Goal: Understand process/instructions

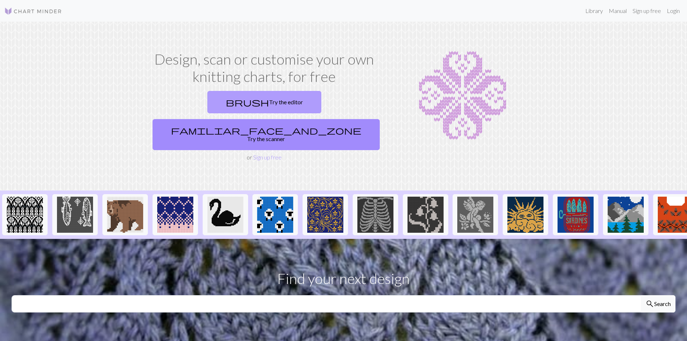
click at [218, 105] on link "brush Try the editor" at bounding box center [264, 102] width 114 height 22
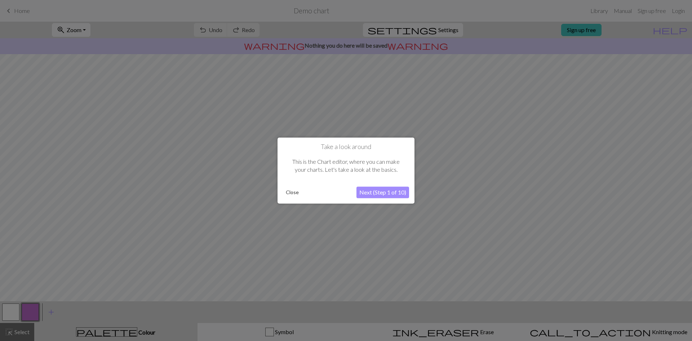
click at [383, 188] on button "Next (Step 1 of 10)" at bounding box center [383, 192] width 53 height 12
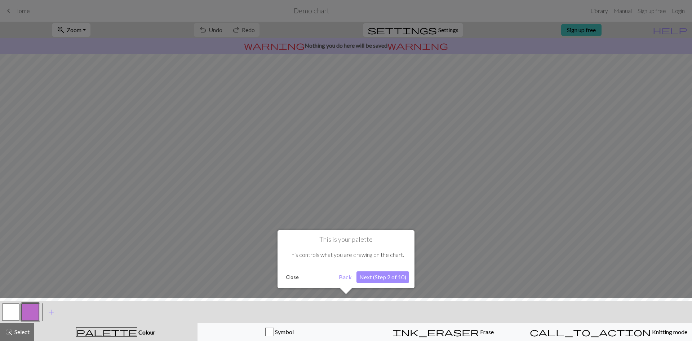
click at [392, 278] on button "Next (Step 2 of 10)" at bounding box center [383, 277] width 53 height 12
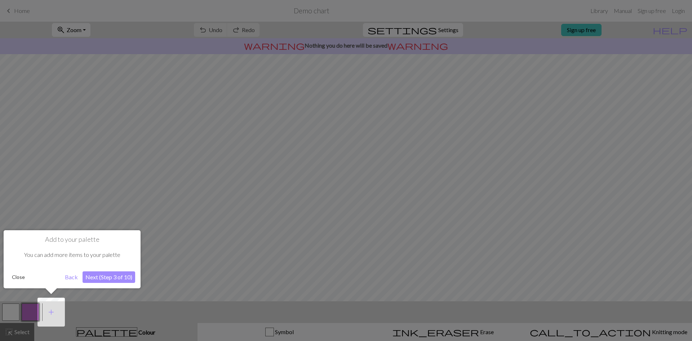
click at [91, 282] on button "Next (Step 3 of 10)" at bounding box center [109, 277] width 53 height 12
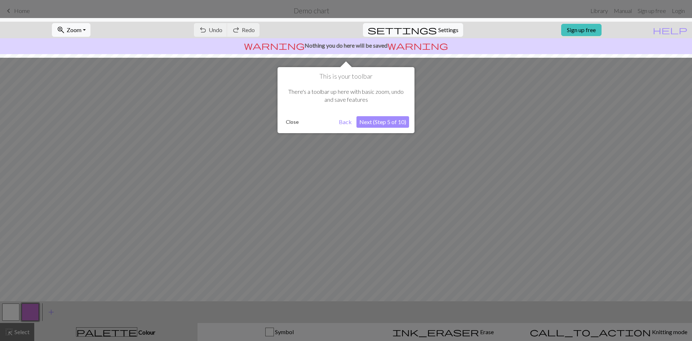
click at [389, 122] on button "Next (Step 5 of 10)" at bounding box center [383, 122] width 53 height 12
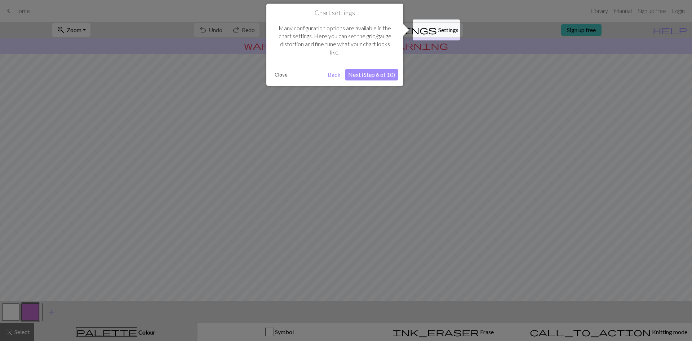
click at [379, 72] on button "Next (Step 6 of 10)" at bounding box center [371, 75] width 53 height 12
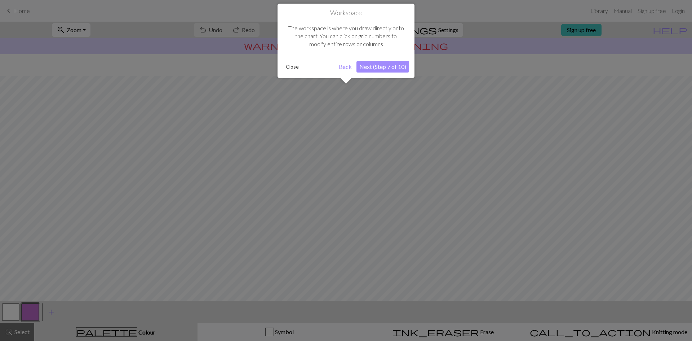
scroll to position [22, 0]
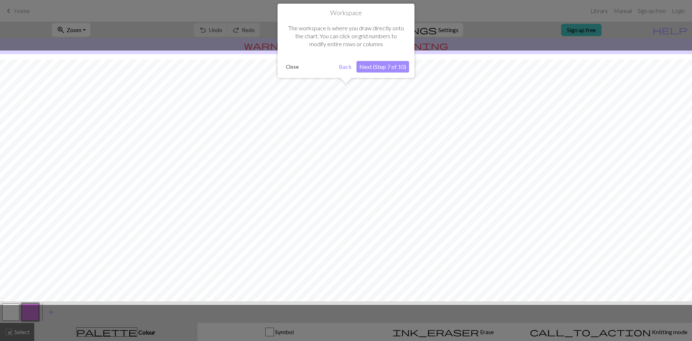
click at [372, 70] on button "Next (Step 7 of 10)" at bounding box center [383, 67] width 53 height 12
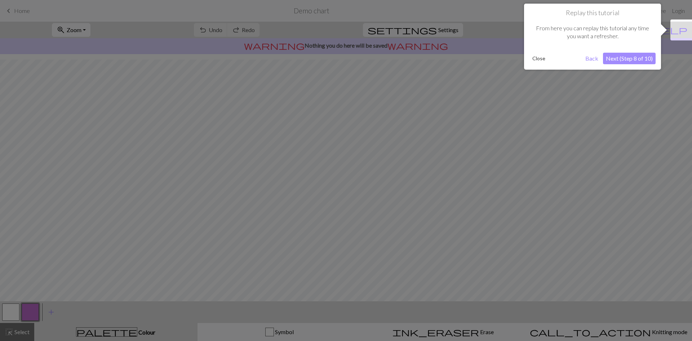
click at [648, 54] on button "Next (Step 8 of 10)" at bounding box center [629, 59] width 53 height 12
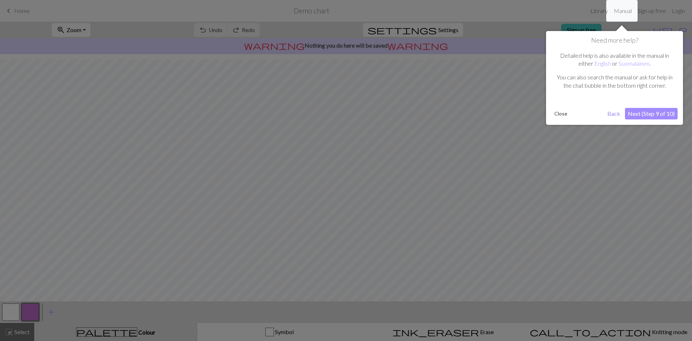
click at [652, 113] on button "Next (Step 9 of 10)" at bounding box center [651, 114] width 53 height 12
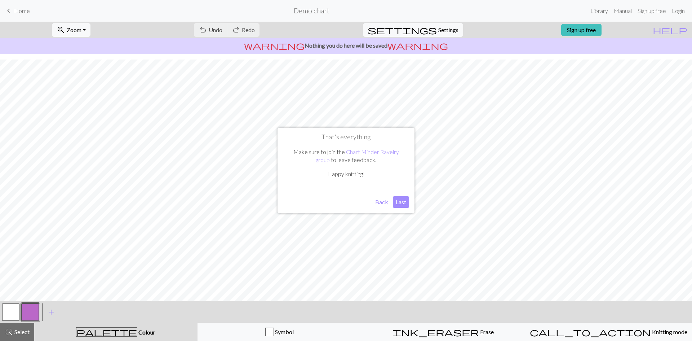
click at [398, 202] on button "Last" at bounding box center [401, 202] width 16 height 12
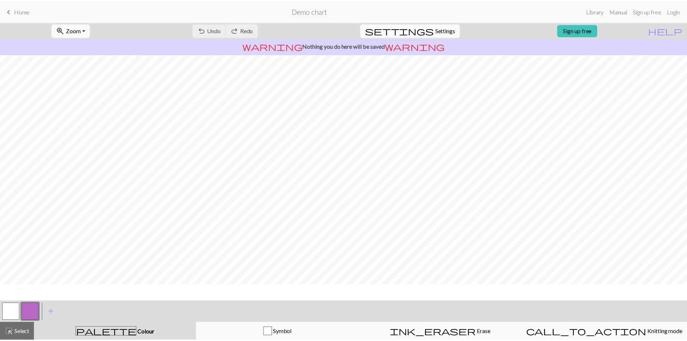
scroll to position [0, 0]
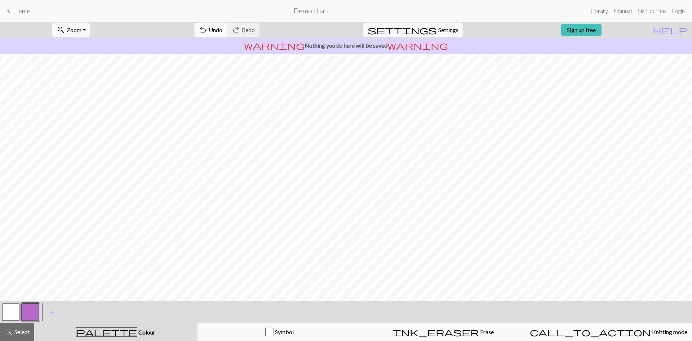
click at [23, 13] on span "Home" at bounding box center [22, 10] width 16 height 7
